Goal: Task Accomplishment & Management: Use online tool/utility

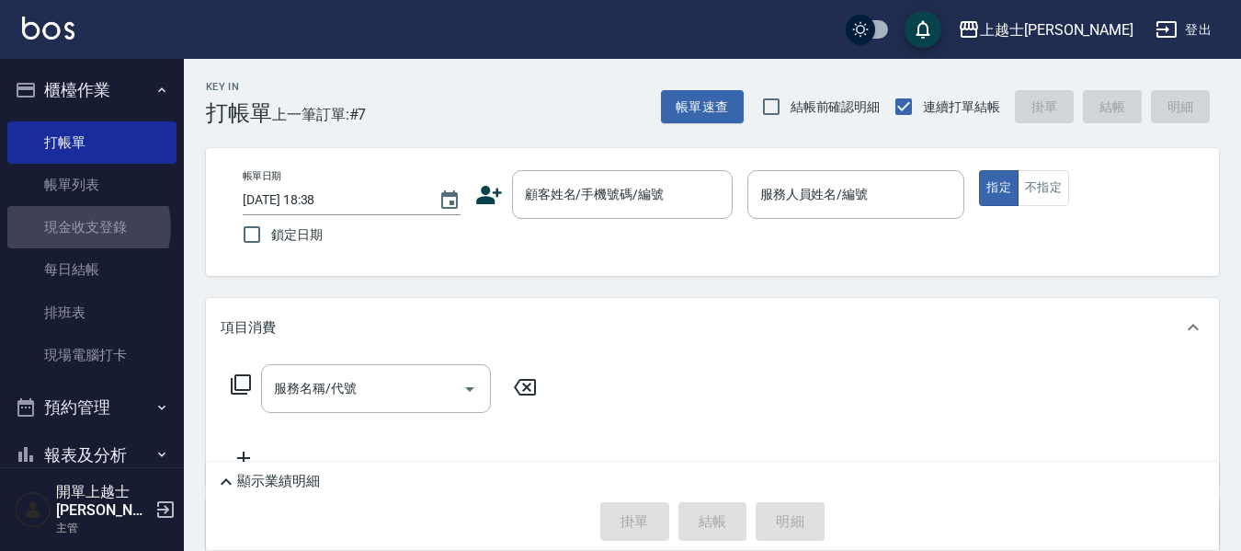
click at [81, 227] on link "現金收支登錄" at bounding box center [91, 227] width 169 height 42
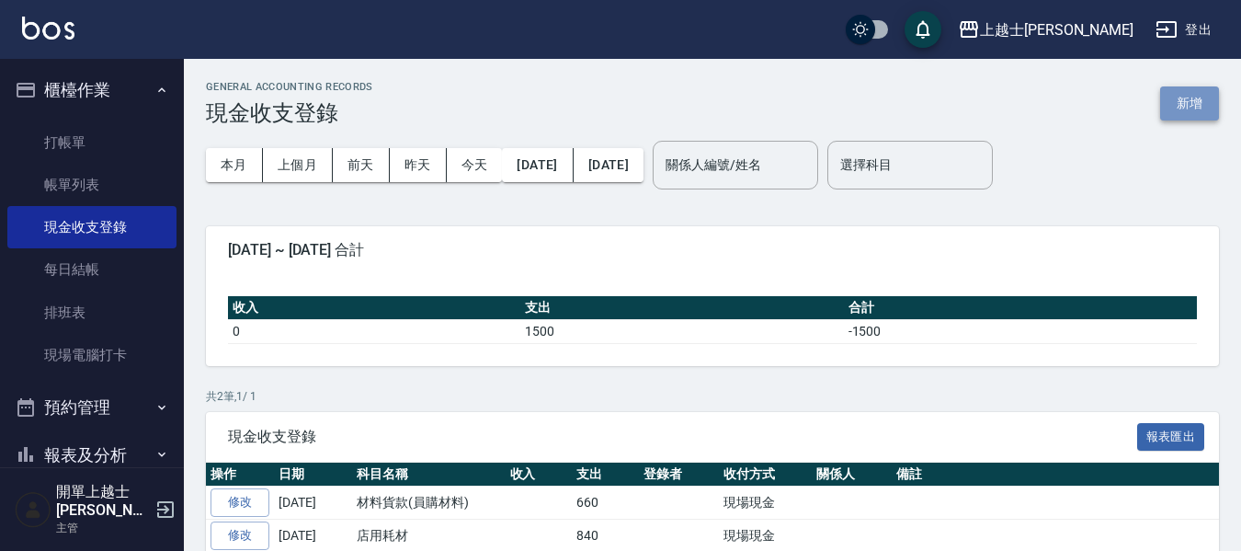
click at [1170, 104] on button "新增" at bounding box center [1189, 103] width 59 height 34
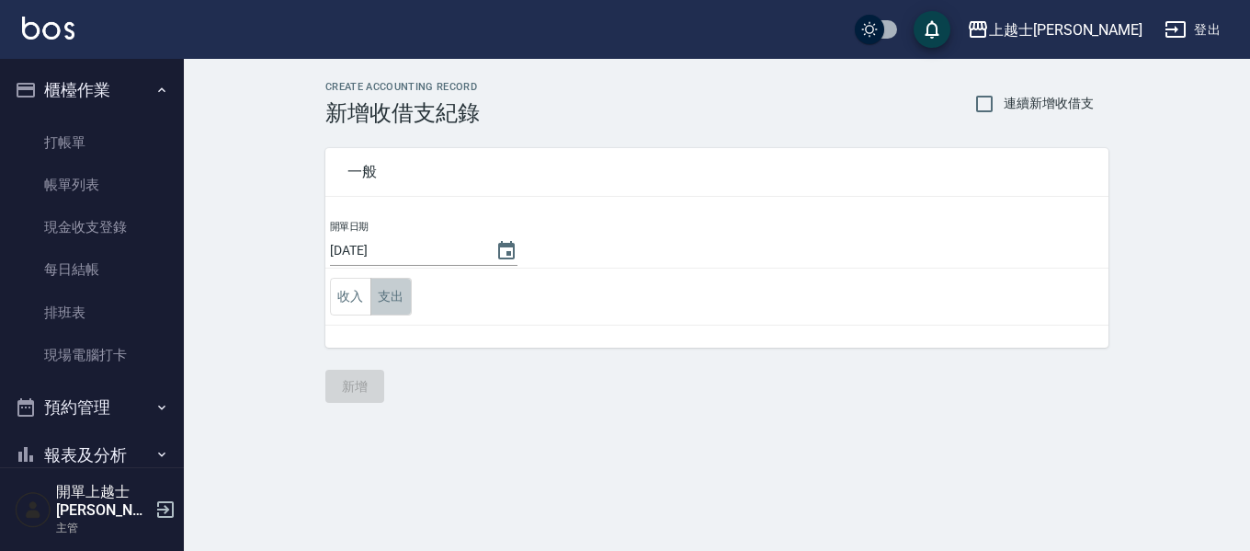
click at [381, 291] on button "支出" at bounding box center [390, 297] width 41 height 38
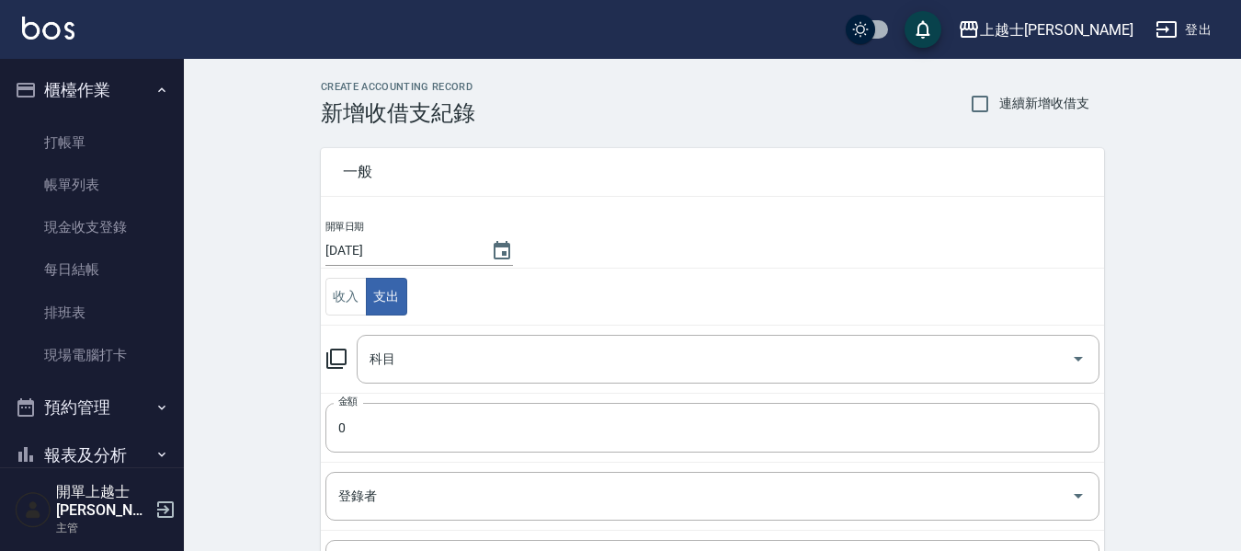
click at [340, 357] on icon at bounding box center [336, 358] width 22 height 22
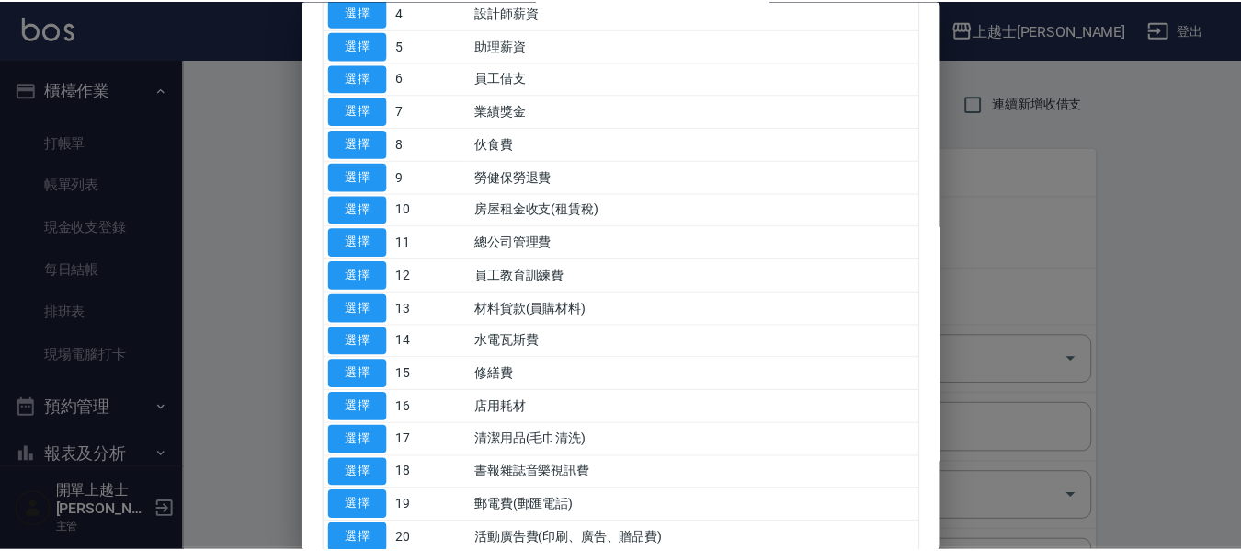
scroll to position [368, 0]
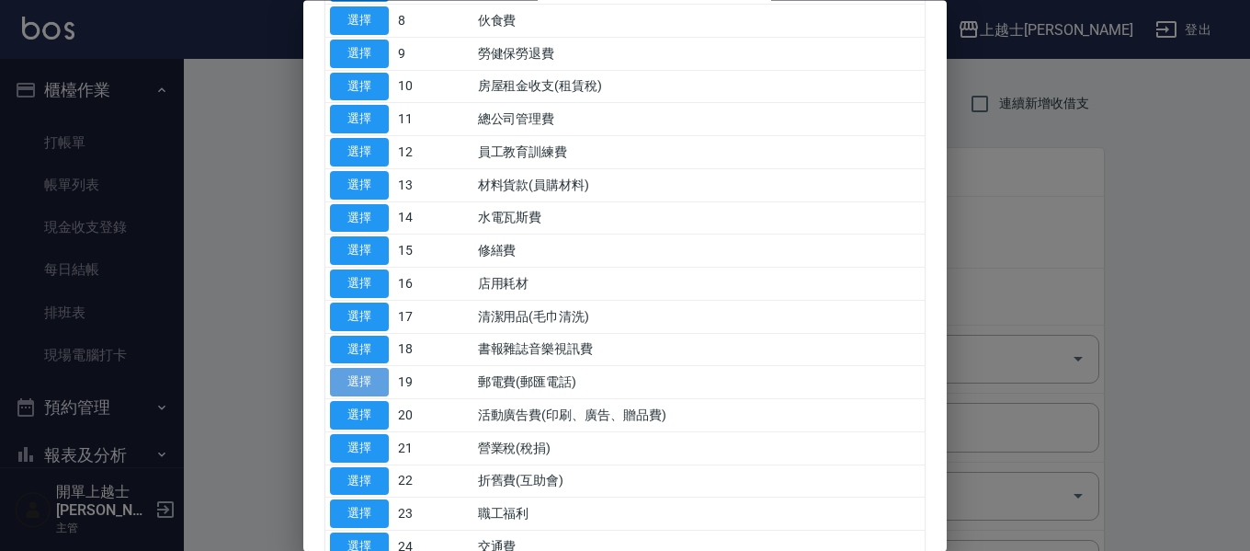
click at [368, 381] on button "選擇" at bounding box center [359, 383] width 59 height 28
type input "19 郵電費(郵匯電話)"
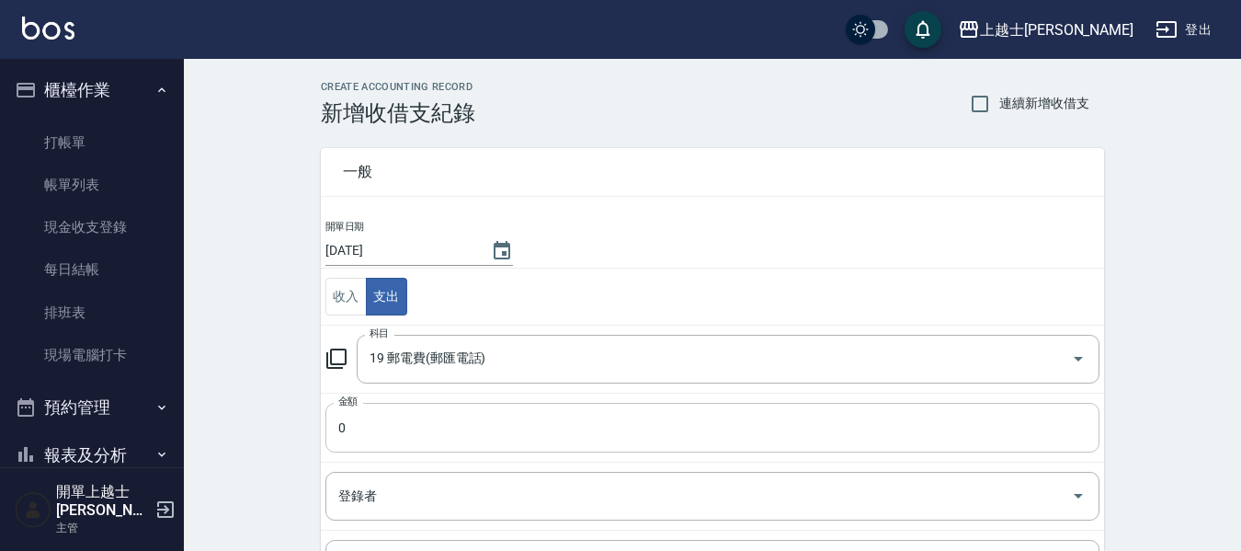
click at [372, 439] on input "0" at bounding box center [712, 428] width 774 height 50
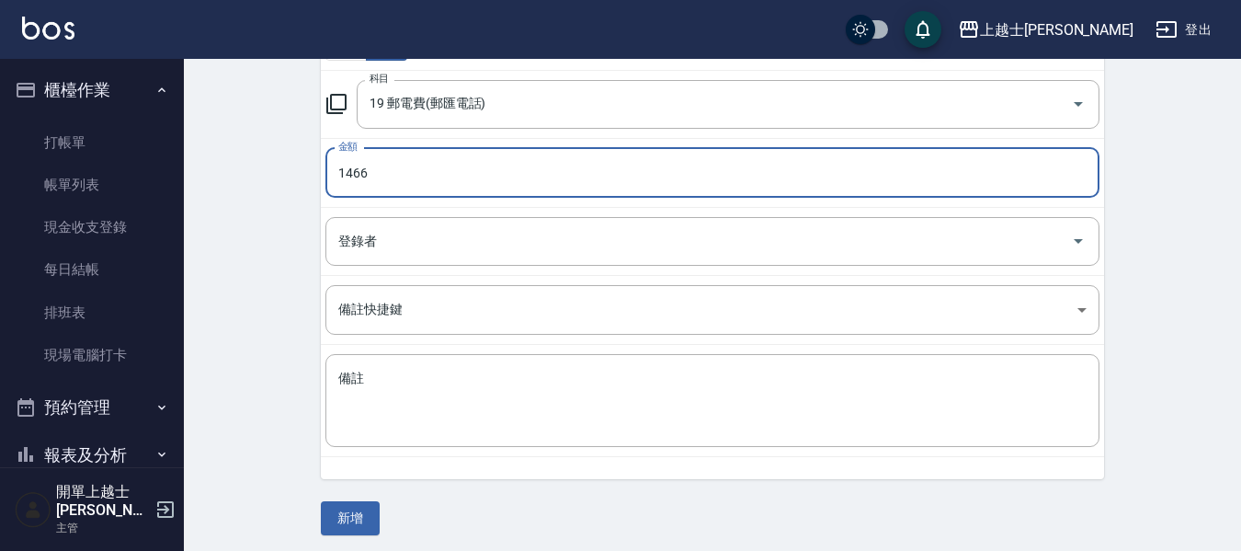
scroll to position [261, 0]
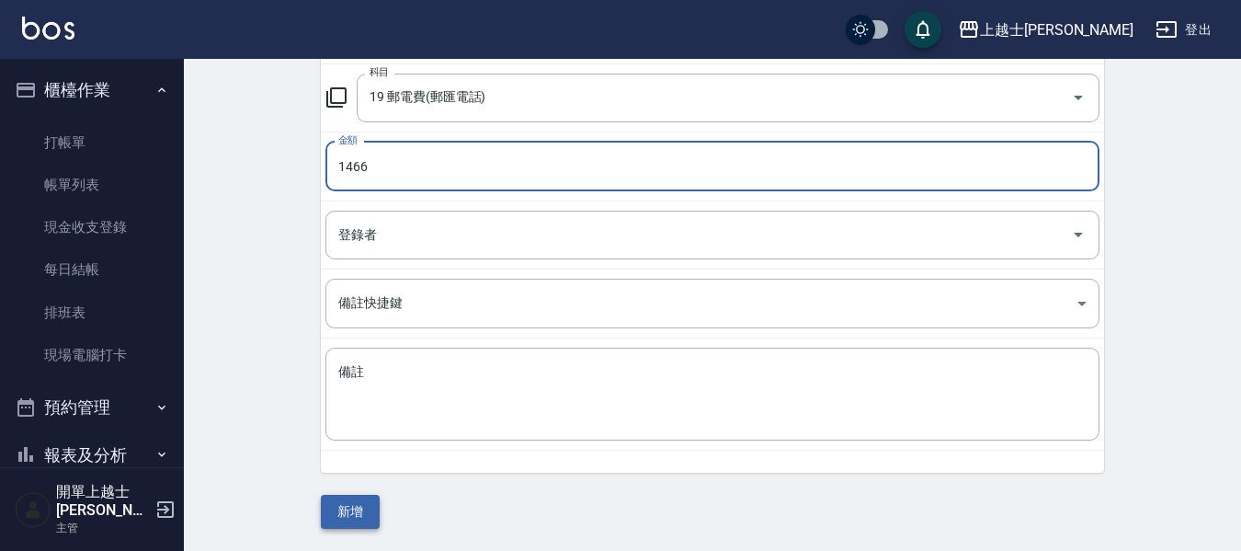
type input "1466"
click at [333, 516] on button "新增" at bounding box center [350, 511] width 59 height 34
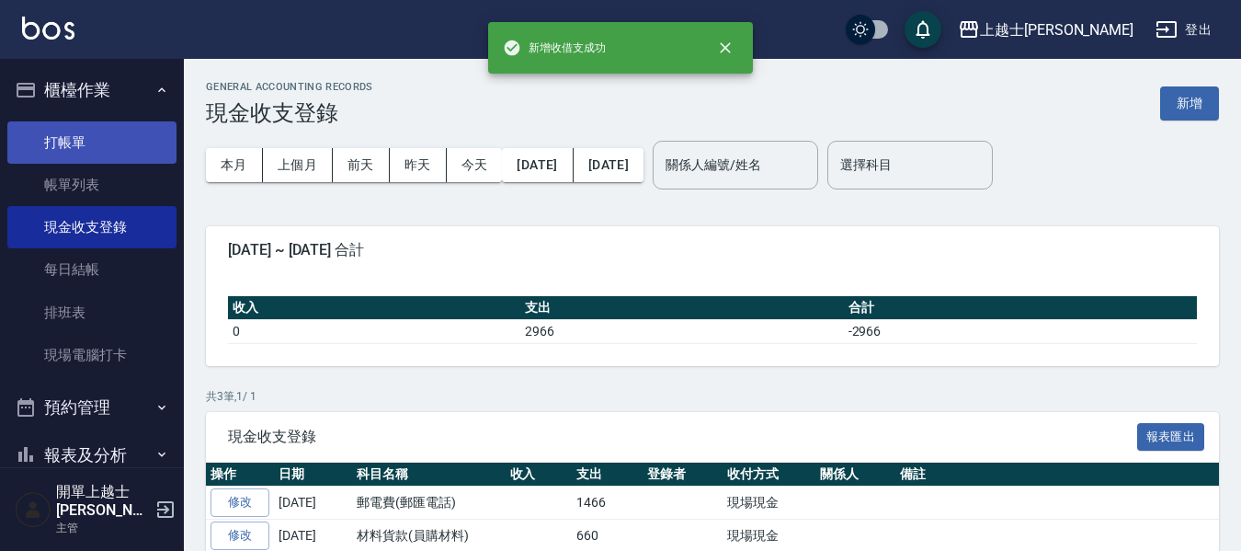
click at [53, 140] on link "打帳單" at bounding box center [91, 142] width 169 height 42
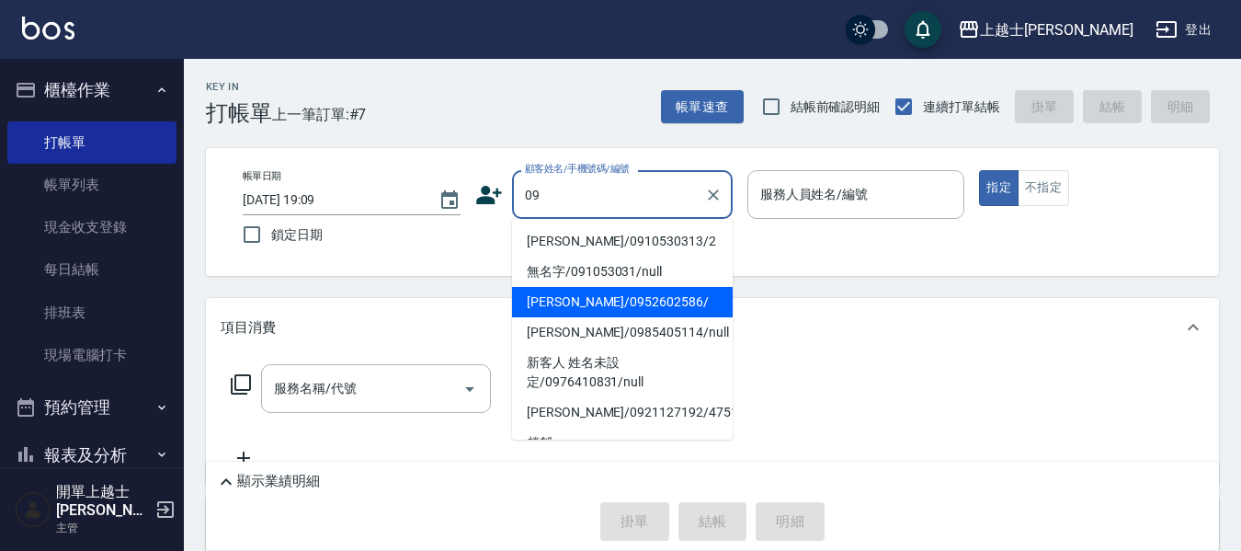
type input "[PERSON_NAME]/0952602586/"
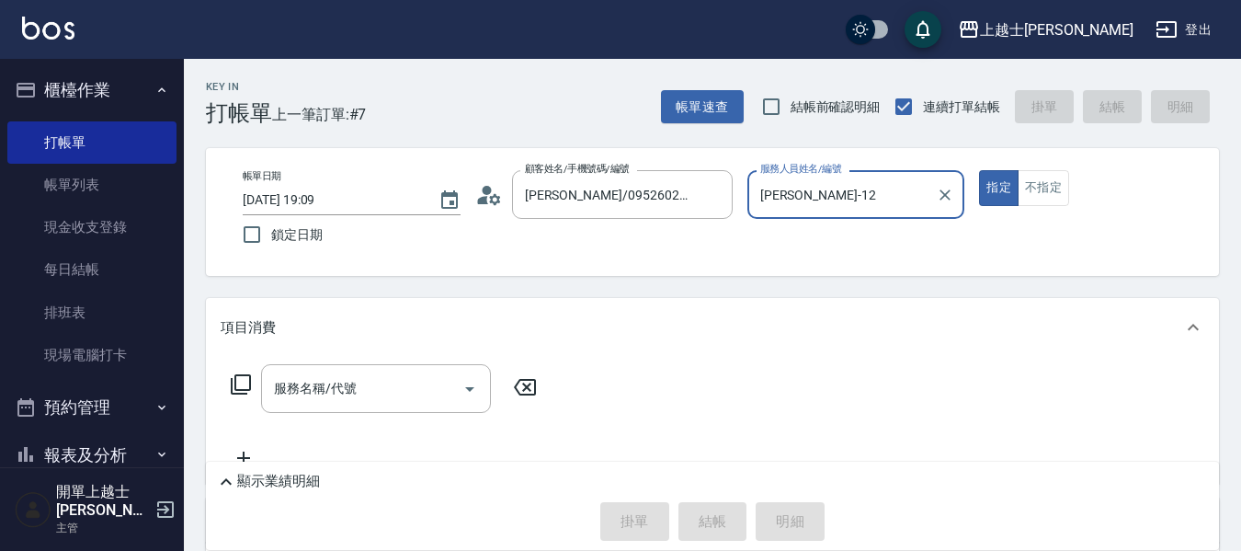
type input "[PERSON_NAME]-12"
click at [979, 170] on button "指定" at bounding box center [999, 188] width 40 height 36
type button "true"
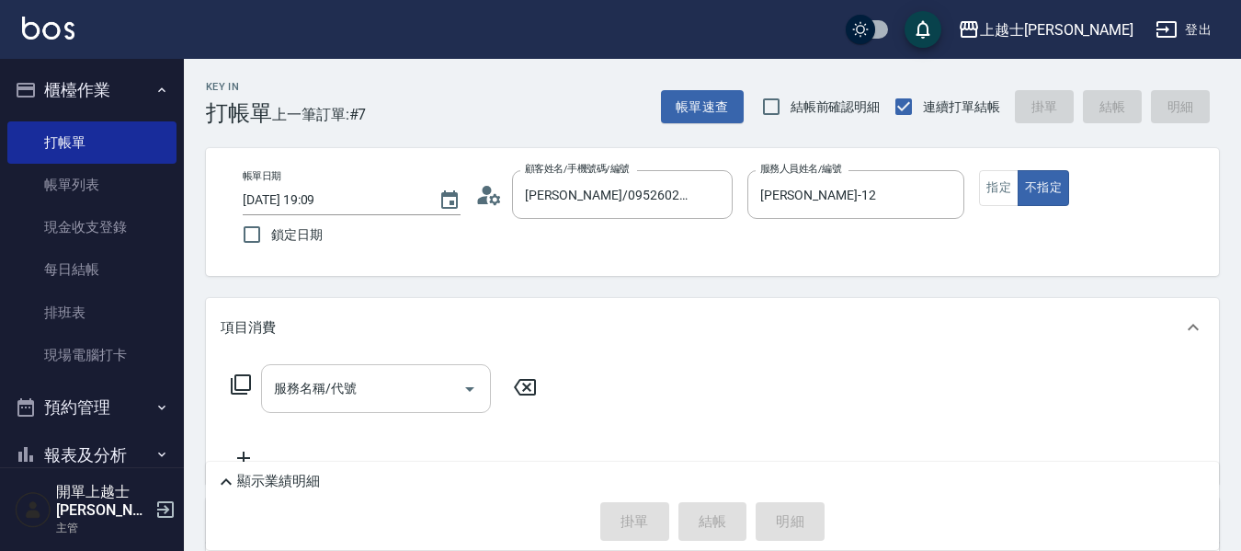
click at [304, 381] on div "服務名稱/代號 服務名稱/代號" at bounding box center [376, 388] width 230 height 49
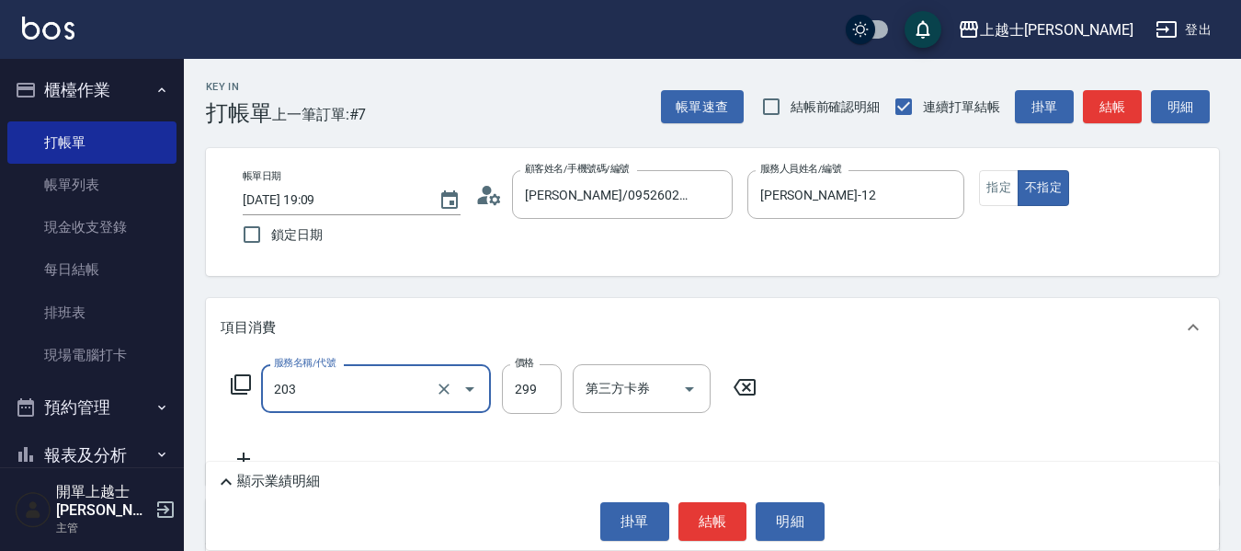
type input "B級洗+剪(203)"
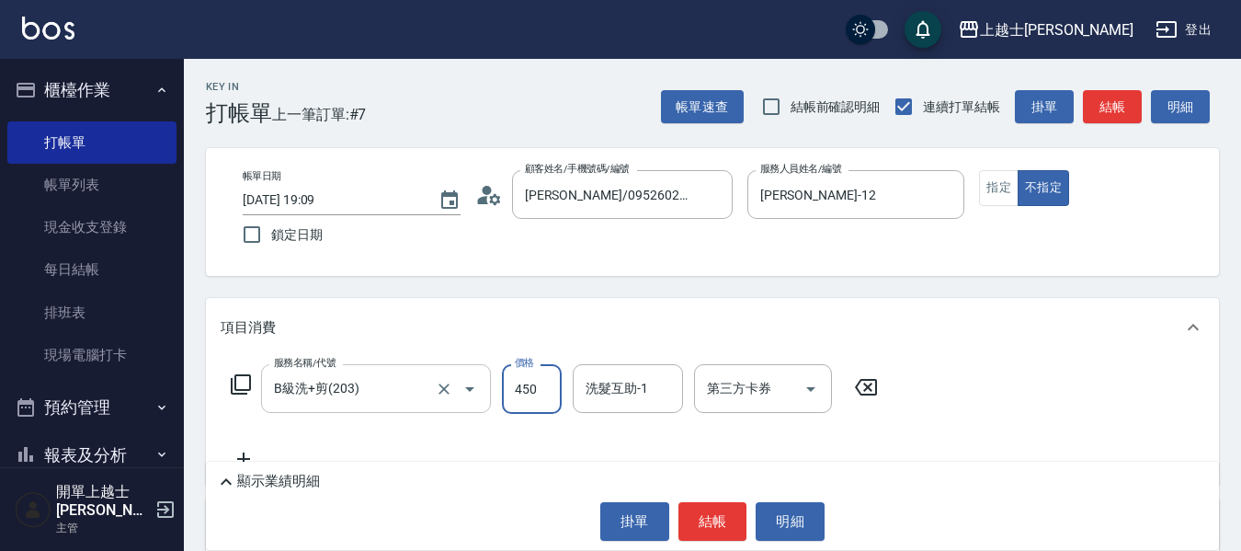
type input "450"
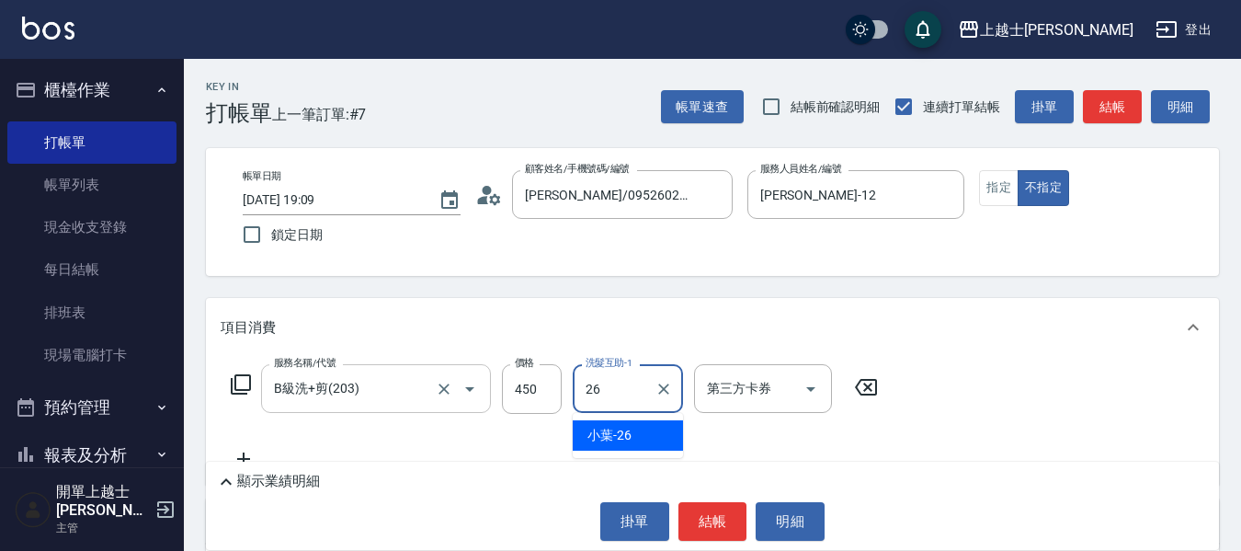
type input "小葉-26"
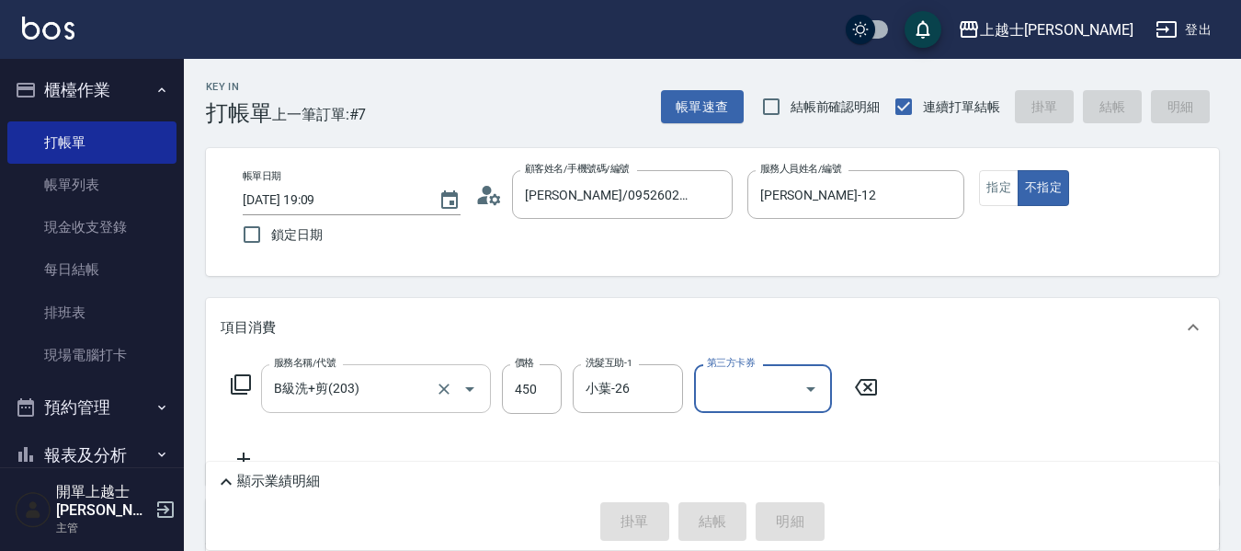
type input "[DATE] 19:11"
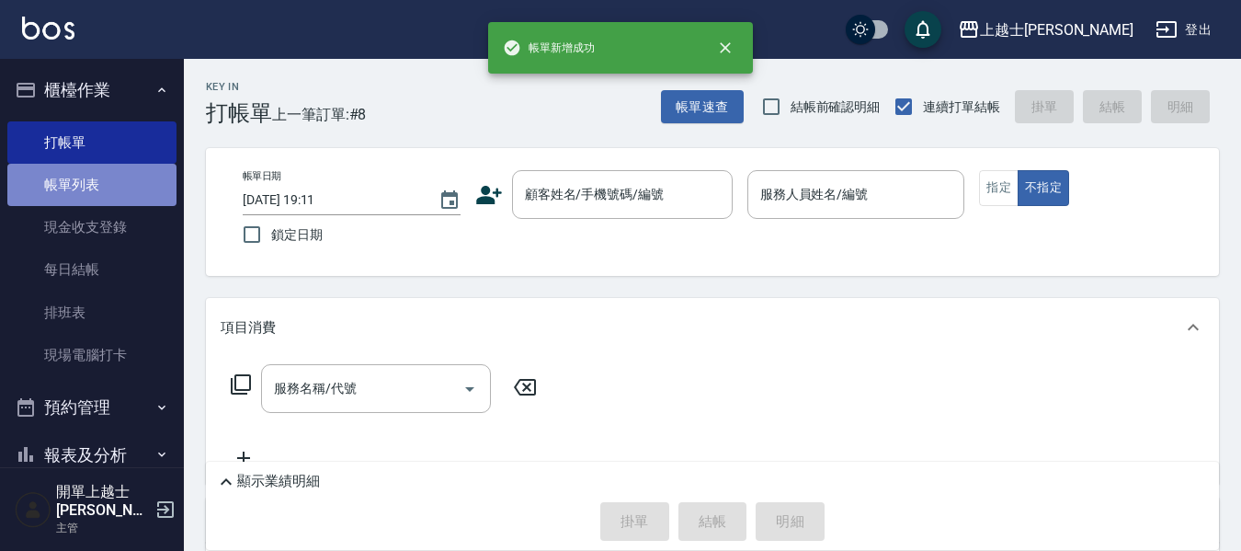
click at [99, 195] on link "帳單列表" at bounding box center [91, 185] width 169 height 42
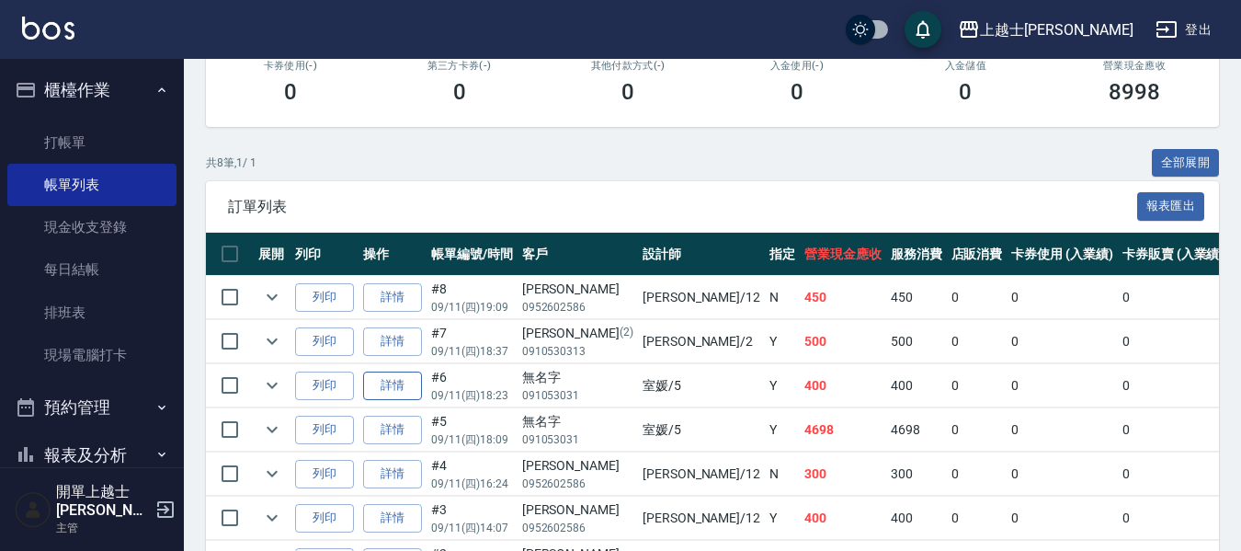
scroll to position [460, 0]
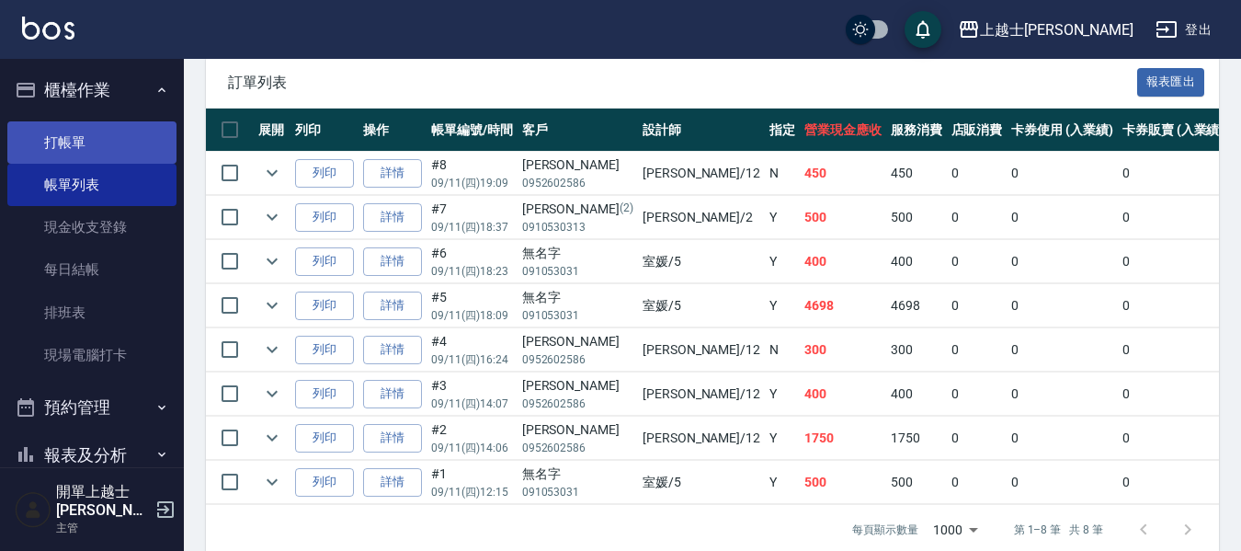
click at [44, 138] on link "打帳單" at bounding box center [91, 142] width 169 height 42
